Goal: Contribute content: Contribute content

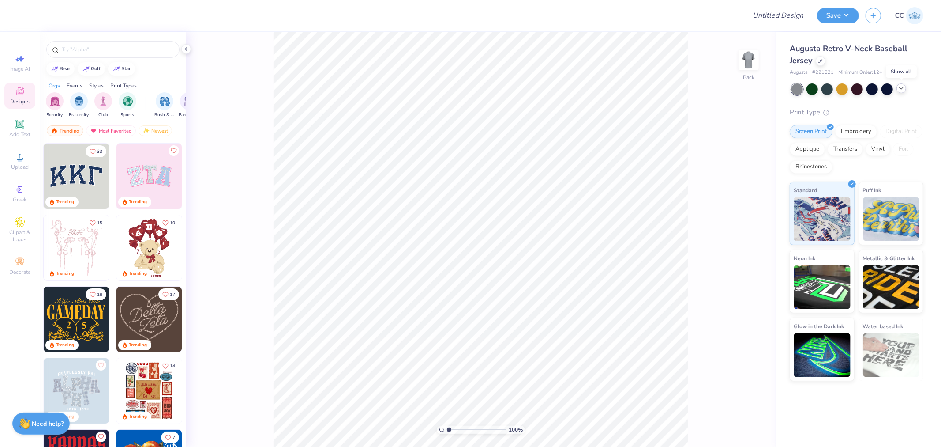
click at [904, 87] on icon at bounding box center [901, 88] width 7 height 7
click at [773, 16] on input "Design Title" at bounding box center [767, 16] width 86 height 18
type input "Test design --dam team"
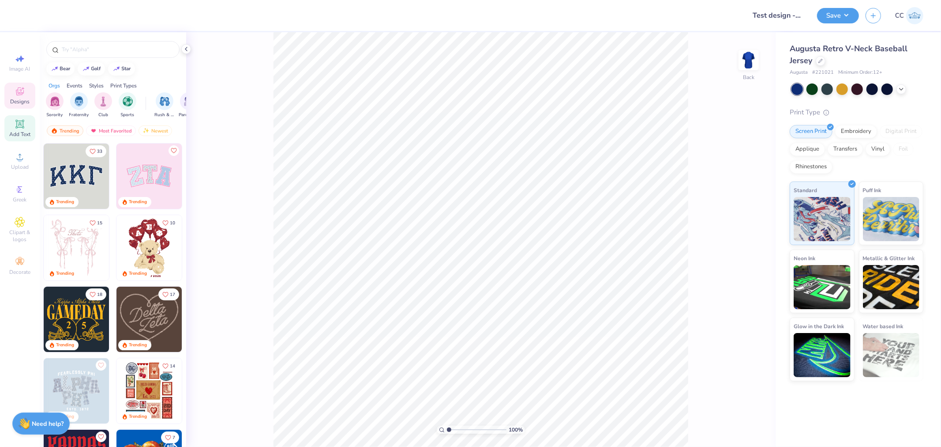
click at [14, 130] on div "Add Text" at bounding box center [19, 128] width 31 height 26
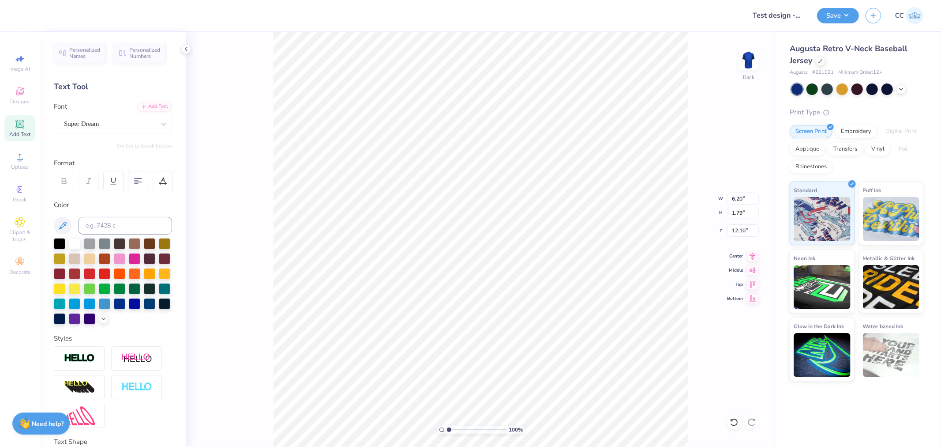
scroll to position [8, 1]
type textarea "test"
click at [790, 20] on input "Test design --dam team" at bounding box center [767, 16] width 86 height 18
click at [831, 18] on button "Save" at bounding box center [838, 14] width 42 height 15
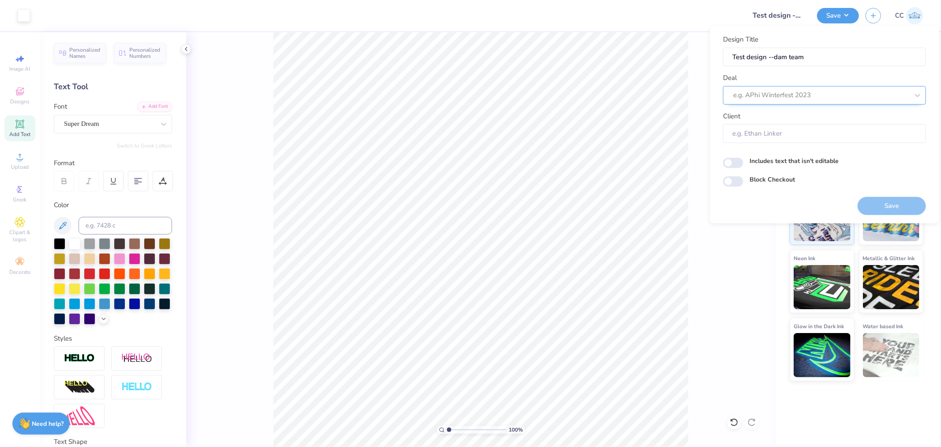
click at [821, 98] on div at bounding box center [821, 95] width 176 height 12
drag, startPoint x: 775, startPoint y: 147, endPoint x: 795, endPoint y: 171, distance: 31.3
click at [775, 148] on div "Design Tool Gallery" at bounding box center [825, 150] width 196 height 15
type input "design tool"
type input "Design Tool Gallery User"
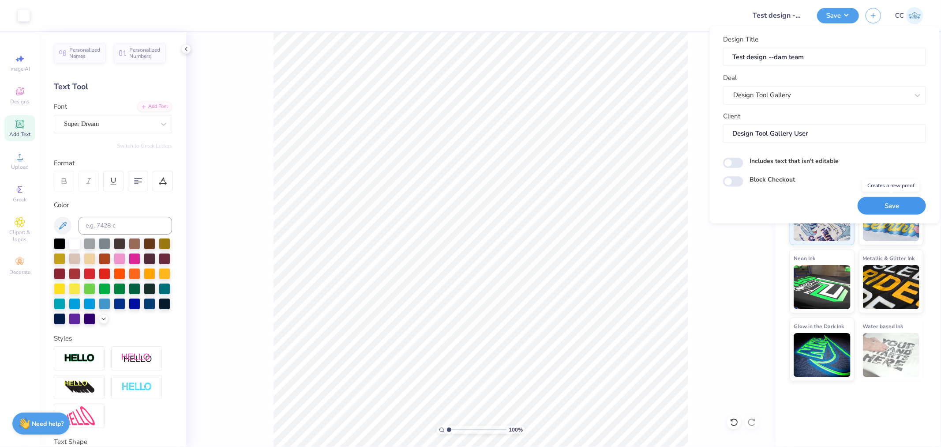
click at [877, 205] on button "Save" at bounding box center [892, 205] width 68 height 18
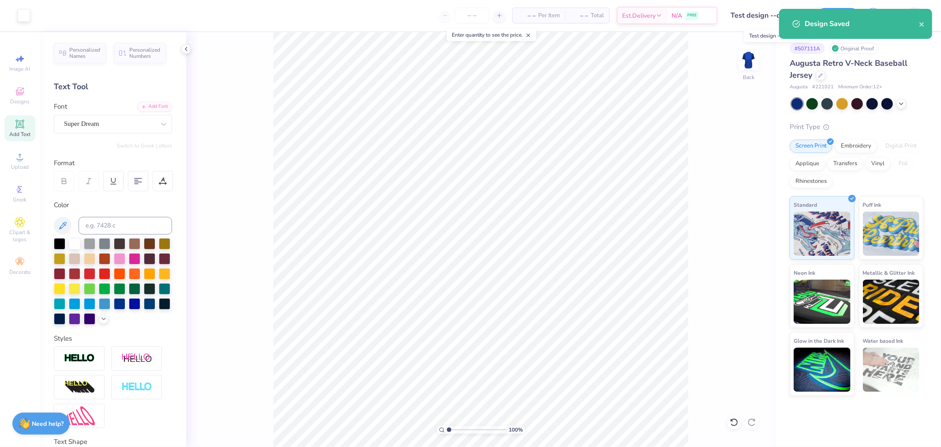
click at [764, 19] on input "Test design --dam team" at bounding box center [767, 16] width 86 height 18
